Goal: Communication & Community: Ask a question

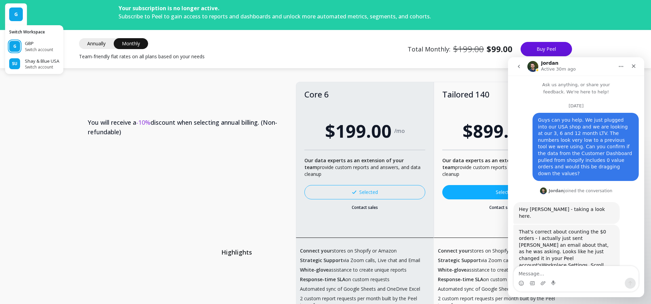
scroll to position [1503, 0]
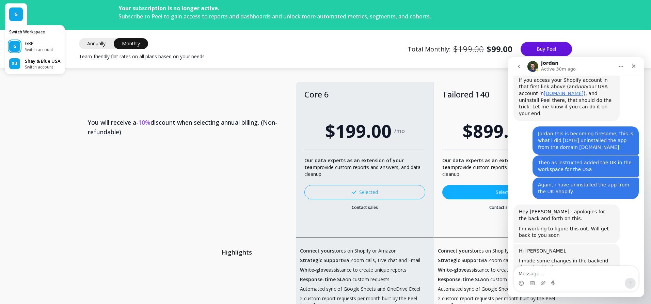
click at [37, 66] on span "Switch account" at bounding box center [43, 66] width 36 height 5
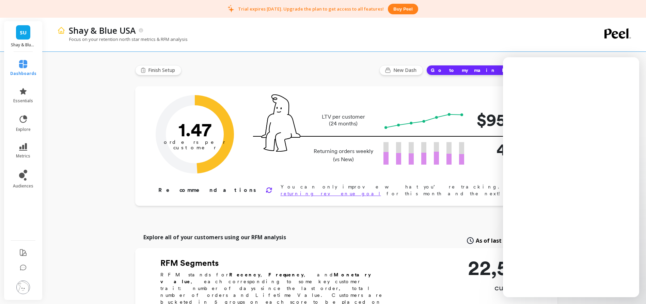
click at [24, 33] on span "SU" at bounding box center [23, 33] width 7 height 8
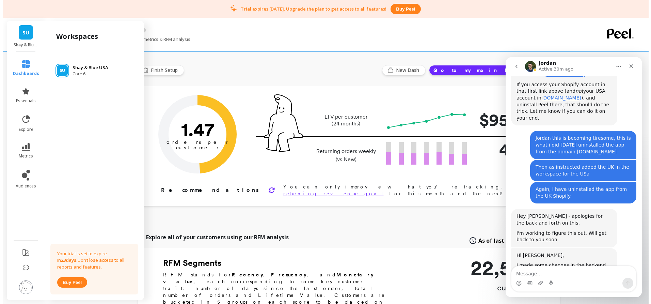
scroll to position [1503, 0]
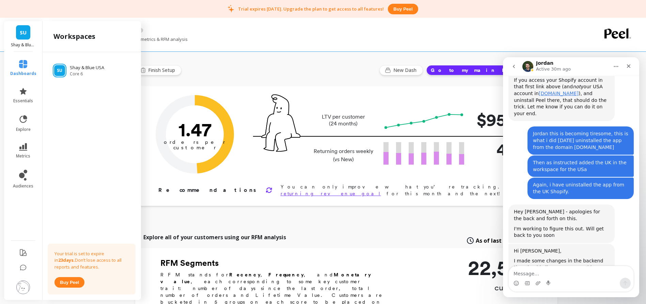
click at [90, 107] on div "SU Shay & Blue USA Core 6 Your trial is set to expire in 23 days. Don’t lose ac…" at bounding box center [92, 174] width 98 height 245
click at [26, 283] on img at bounding box center [23, 287] width 14 height 14
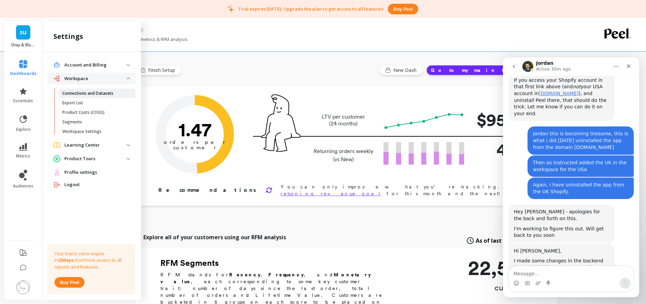
click at [89, 92] on p "Connections and Datasets" at bounding box center [87, 93] width 51 height 5
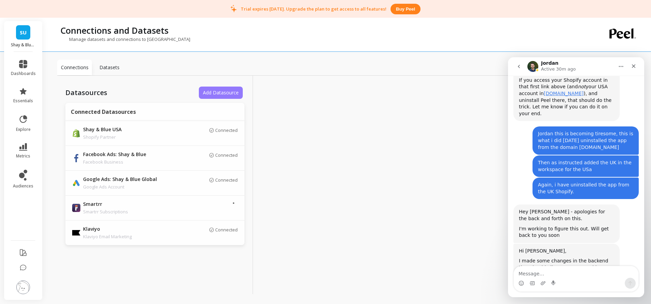
click at [215, 94] on span "Add Datasource" at bounding box center [221, 92] width 36 height 6
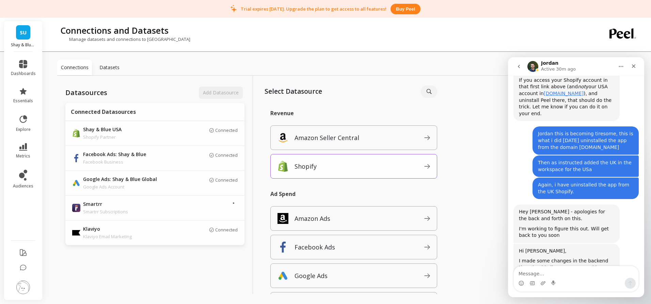
click at [327, 165] on span "Shopify" at bounding box center [360, 166] width 130 height 11
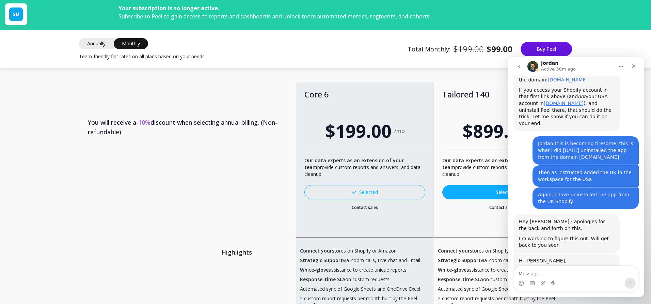
scroll to position [1503, 0]
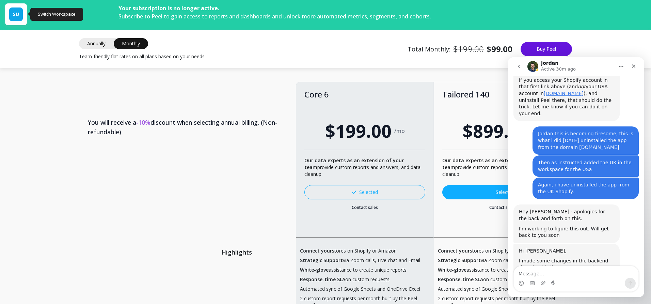
click at [14, 15] on span "SU" at bounding box center [16, 14] width 6 height 7
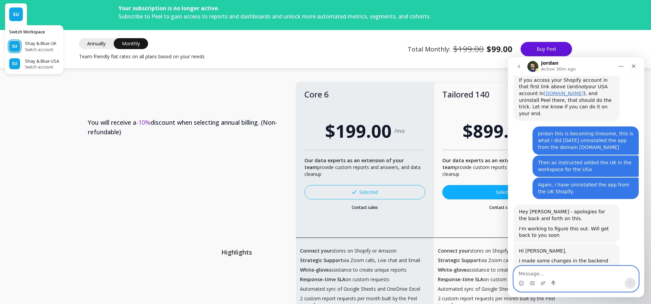
click at [543, 273] on textarea "Message…" at bounding box center [576, 272] width 125 height 12
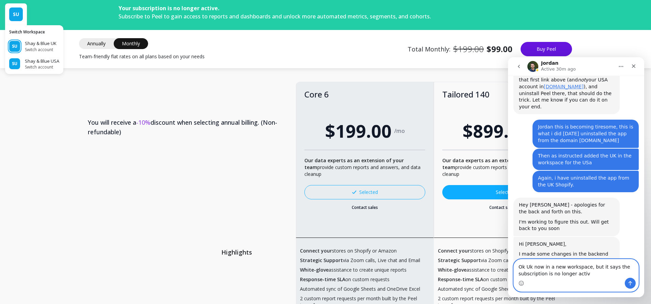
type textarea "Ok Uk now in a new workspace, but it says the subscription is no longer active"
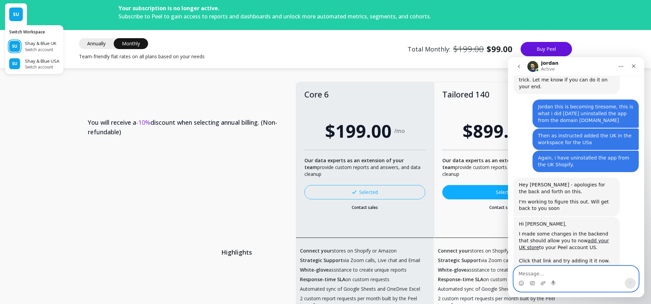
scroll to position [1564, 0]
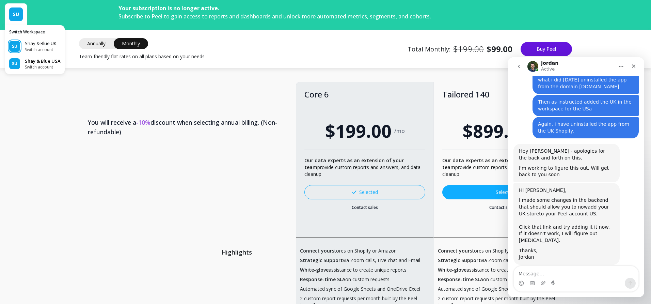
click at [35, 62] on p "Shay & Blue USA" at bounding box center [43, 61] width 36 height 7
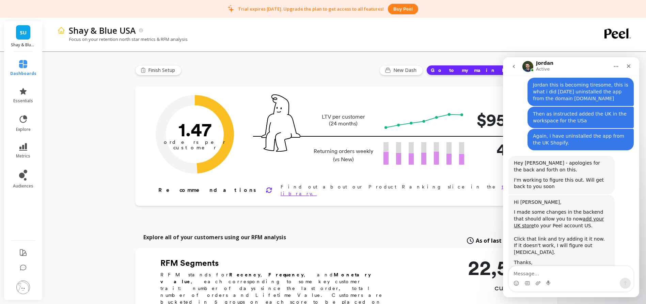
scroll to position [1564, 0]
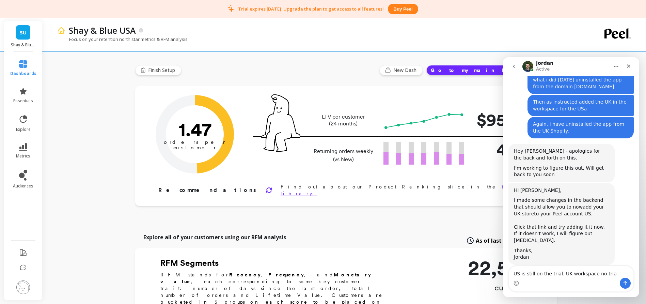
type textarea "US is still on the trial. UK workspace no trial"
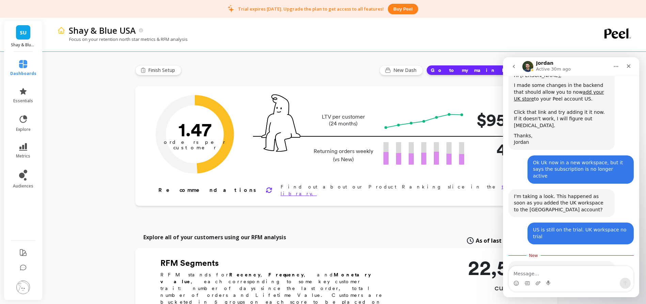
scroll to position [1683, 0]
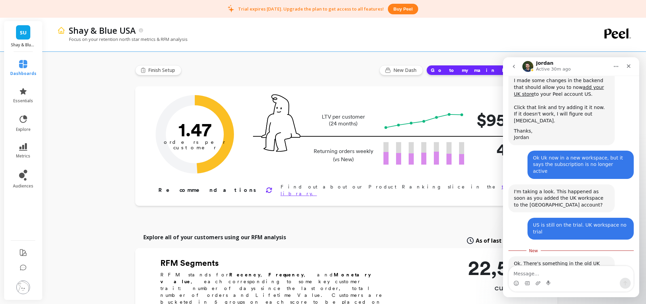
click at [26, 28] on link "SU" at bounding box center [23, 32] width 14 height 14
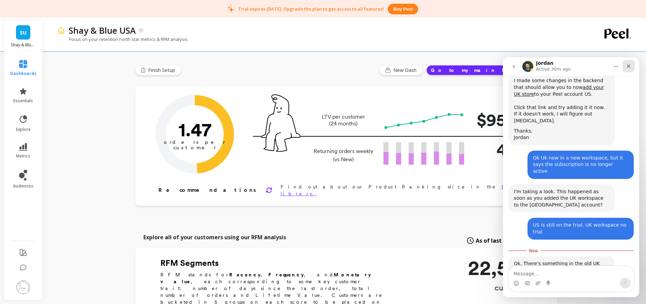
click at [630, 68] on icon "Close" at bounding box center [628, 65] width 5 height 5
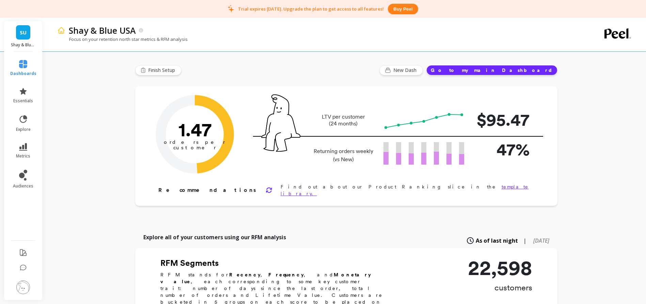
scroll to position [1671, 0]
